Goal: Task Accomplishment & Management: Use online tool/utility

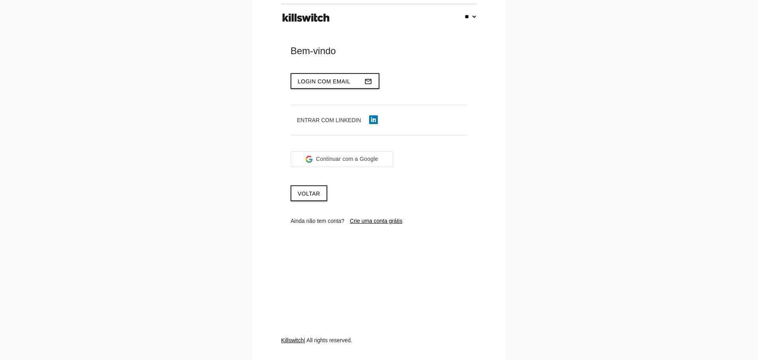
select select "**"
click at [317, 79] on span "Login com email" at bounding box center [324, 81] width 53 height 6
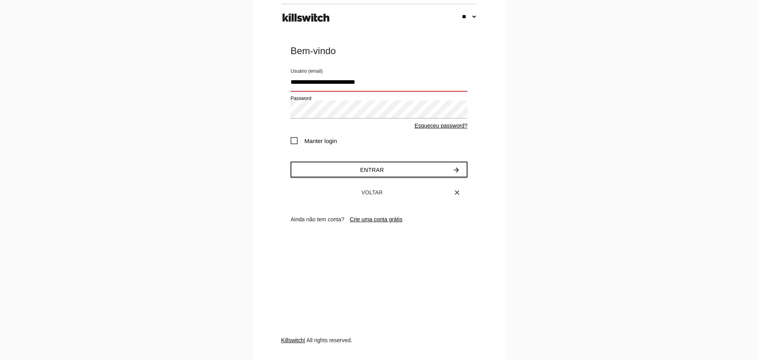
click at [375, 85] on input "**********" at bounding box center [378, 82] width 177 height 18
type input "**********"
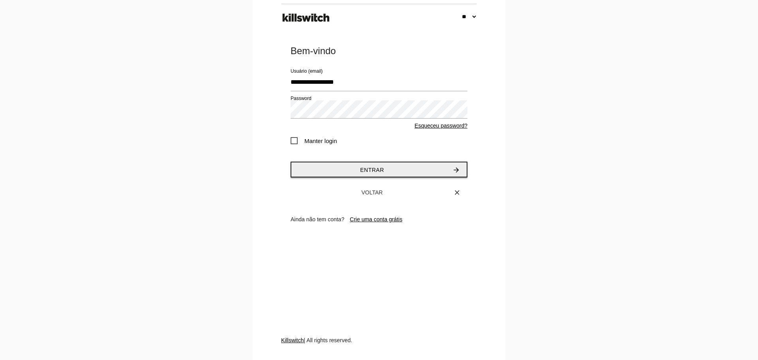
click at [370, 168] on span "Entrar" at bounding box center [372, 170] width 24 height 6
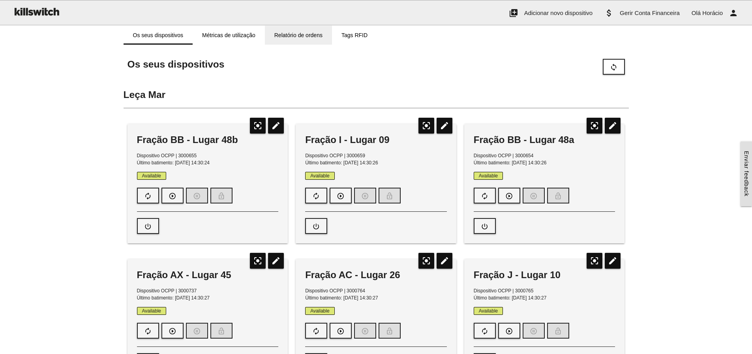
click at [291, 34] on link "Relatório de ordens" at bounding box center [298, 35] width 67 height 19
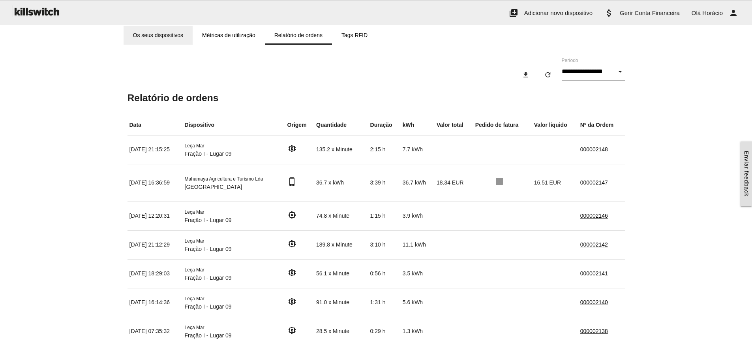
click at [173, 34] on link "Os seus dispositivos" at bounding box center [158, 35] width 69 height 19
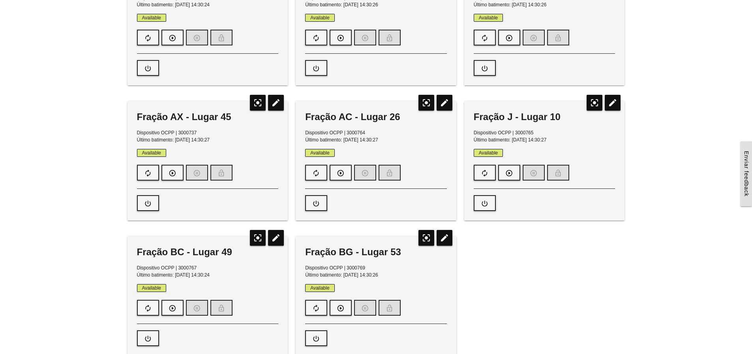
scroll to position [118, 0]
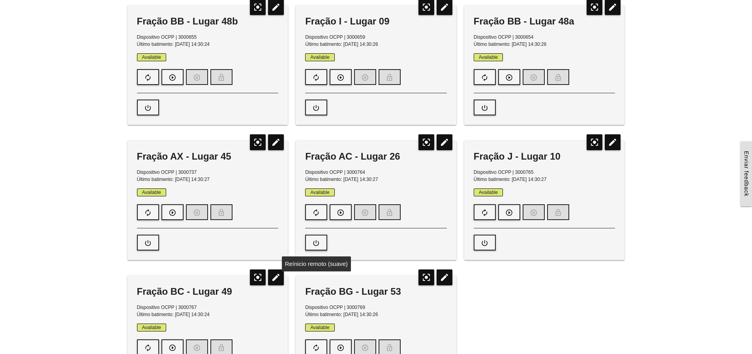
click at [317, 243] on icon "power_settings_new" at bounding box center [316, 242] width 8 height 15
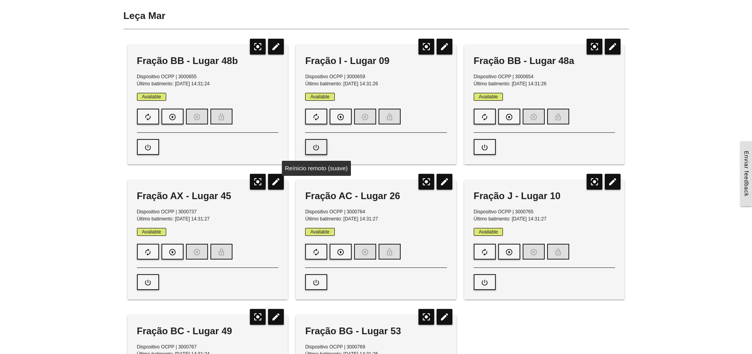
click at [320, 146] on button "power_settings_new" at bounding box center [316, 147] width 22 height 16
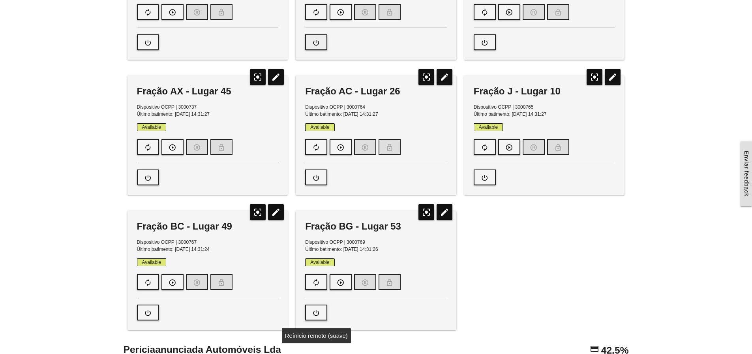
scroll to position [197, 0]
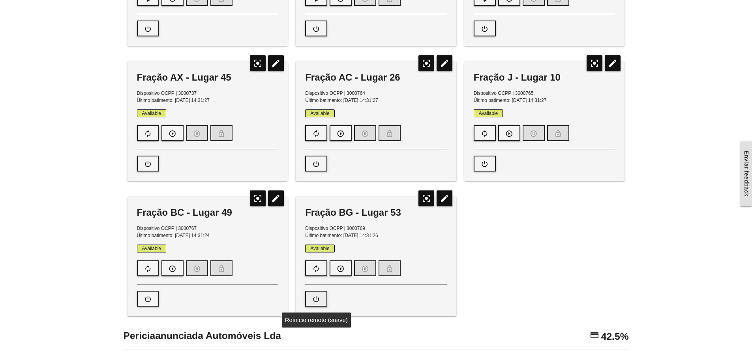
click at [318, 300] on icon "power_settings_new" at bounding box center [316, 298] width 8 height 15
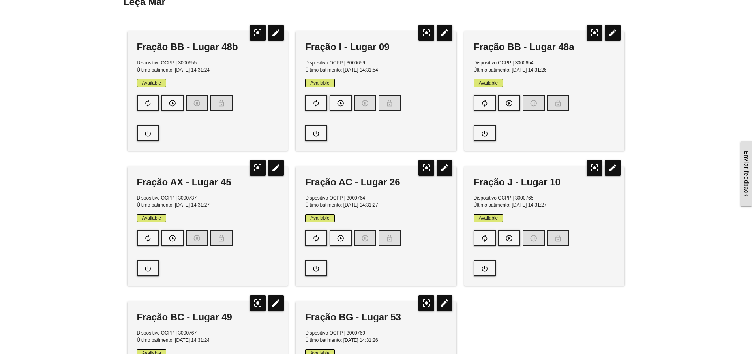
scroll to position [79, 0]
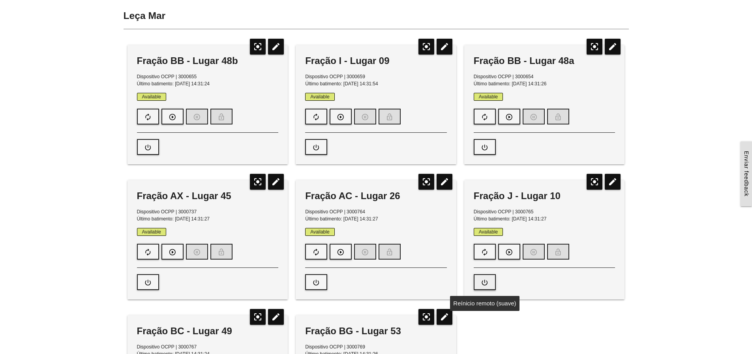
click at [487, 281] on icon "power_settings_new" at bounding box center [485, 282] width 8 height 15
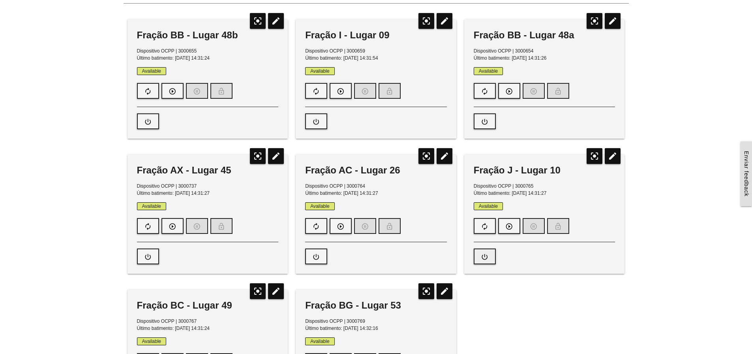
scroll to position [118, 0]
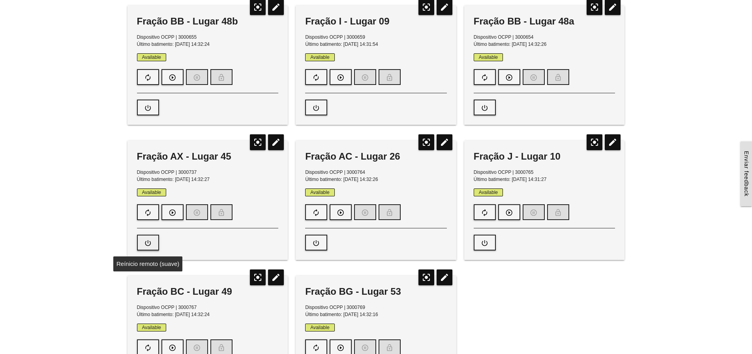
click at [151, 243] on icon "power_settings_new" at bounding box center [148, 242] width 8 height 15
click at [151, 105] on icon "power_settings_new" at bounding box center [148, 107] width 8 height 15
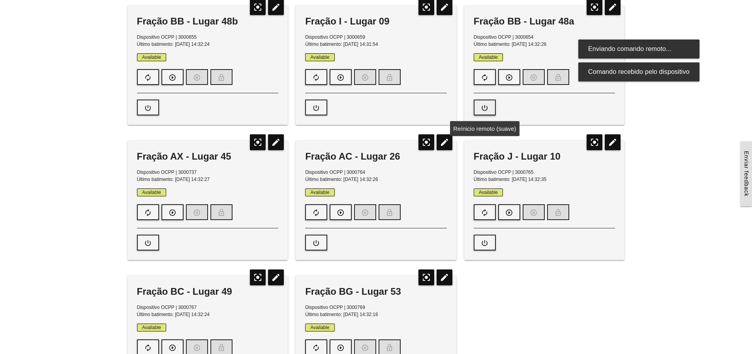
click at [486, 106] on icon "power_settings_new" at bounding box center [485, 107] width 8 height 15
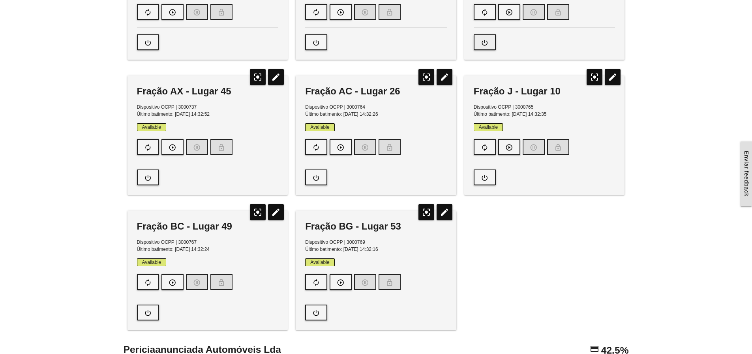
scroll to position [197, 0]
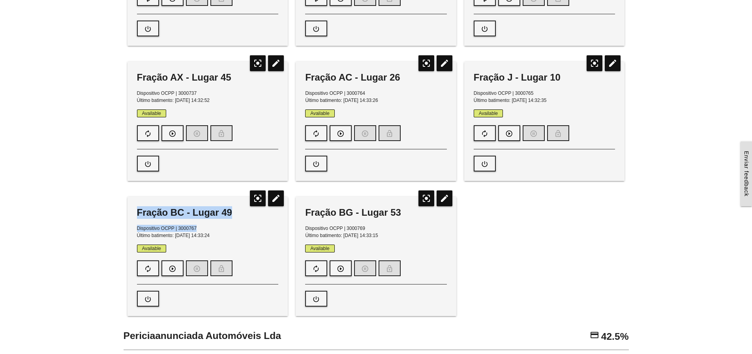
drag, startPoint x: 137, startPoint y: 212, endPoint x: 230, endPoint y: 223, distance: 93.8
click at [230, 223] on div "Fração BC - Lugar 49 Dispositivo OCPP | 3000767 Último batimento: [DATE] 14:33:…" at bounding box center [207, 256] width 161 height 119
click at [210, 212] on div "Fração BC - Lugar 49" at bounding box center [208, 212] width 142 height 13
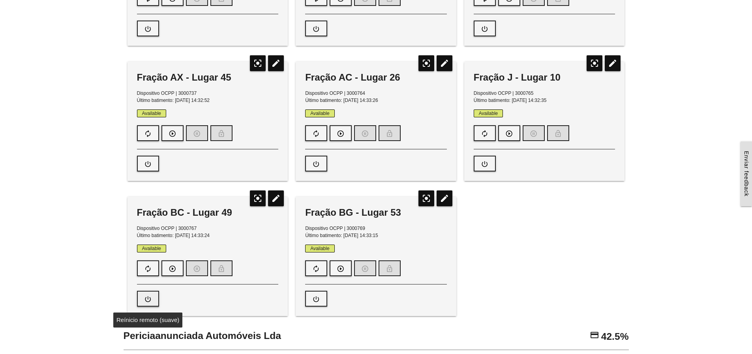
click at [147, 299] on icon "power_settings_new" at bounding box center [148, 298] width 8 height 15
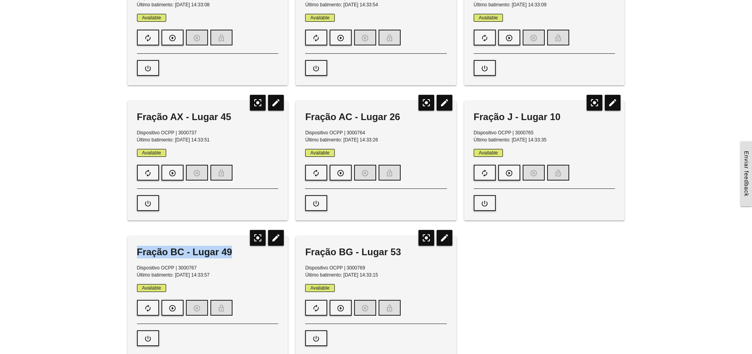
drag, startPoint x: 137, startPoint y: 251, endPoint x: 242, endPoint y: 249, distance: 104.6
click at [242, 249] on div "Fração BC - Lugar 49" at bounding box center [208, 251] width 142 height 13
click at [210, 251] on div "Fração BC - Lugar 49" at bounding box center [208, 251] width 142 height 13
drag, startPoint x: 137, startPoint y: 252, endPoint x: 238, endPoint y: 252, distance: 101.4
click at [238, 252] on div "Fração BC - Lugar 49" at bounding box center [208, 251] width 142 height 13
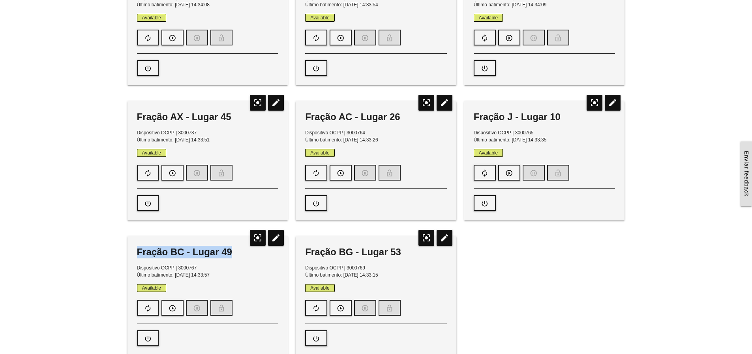
click at [254, 258] on div "Fração BC - Lugar 49" at bounding box center [208, 251] width 142 height 13
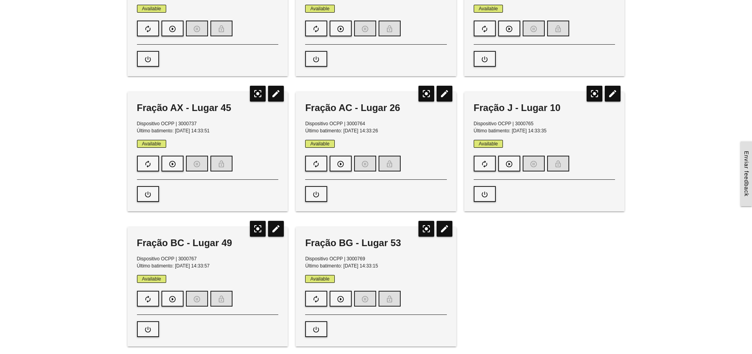
scroll to position [197, 0]
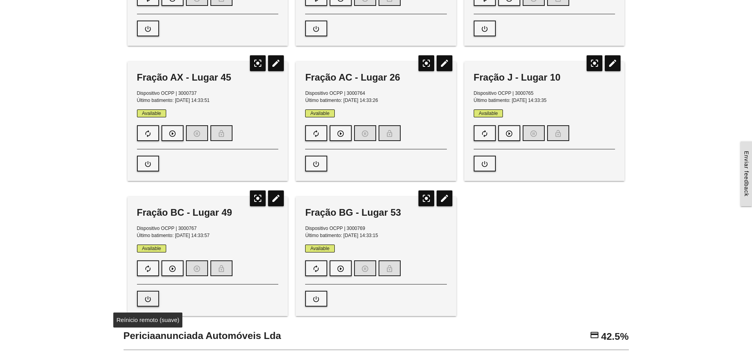
click at [150, 297] on icon "power_settings_new" at bounding box center [148, 298] width 8 height 15
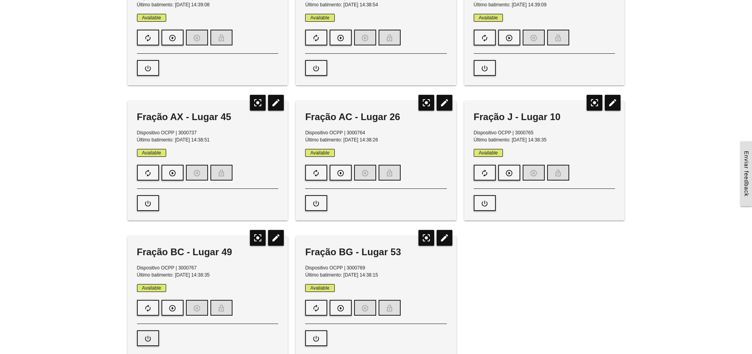
scroll to position [0, 0]
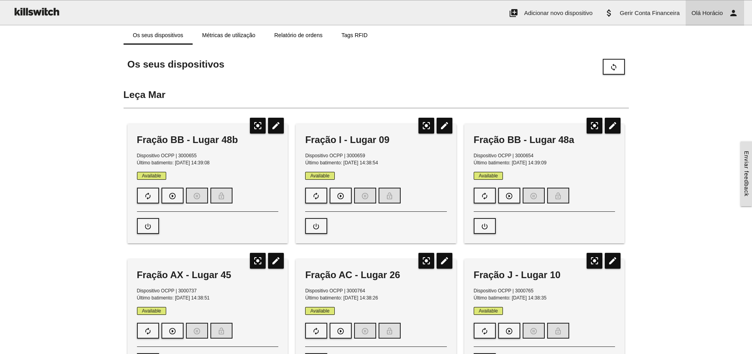
click at [719, 12] on span "Horácio" at bounding box center [712, 12] width 21 height 7
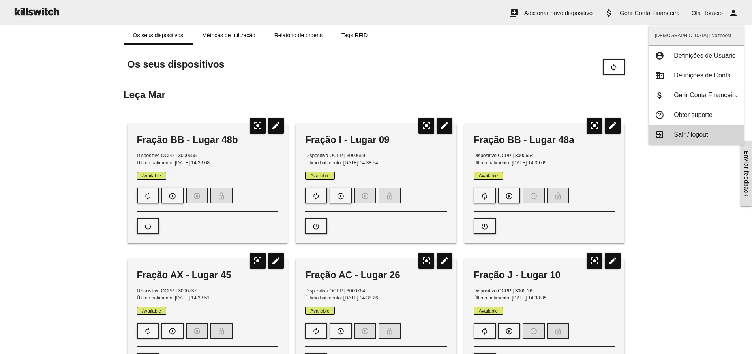
click at [680, 133] on span "Saír / logout" at bounding box center [691, 134] width 34 height 7
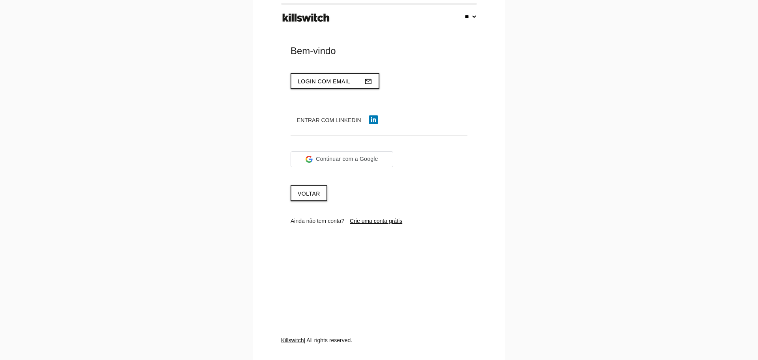
select select "**"
